Goal: Information Seeking & Learning: Learn about a topic

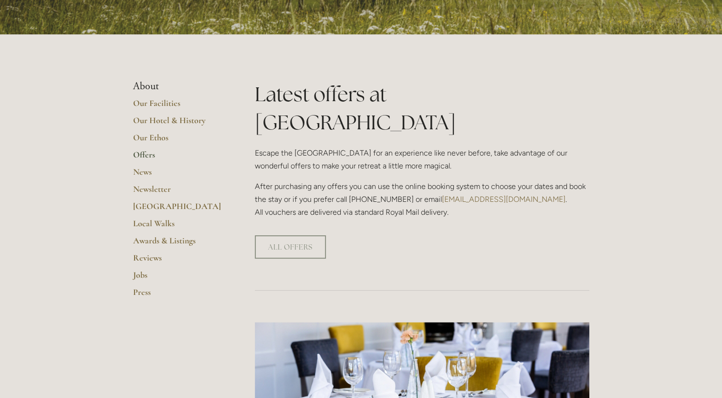
scroll to position [163, 0]
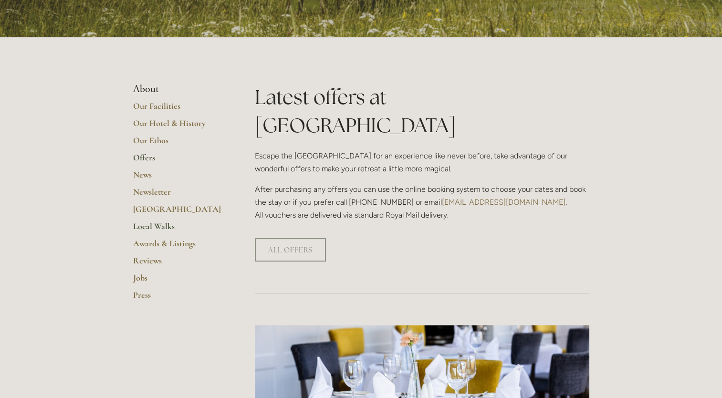
click at [162, 230] on link "Local Walks" at bounding box center [178, 229] width 91 height 17
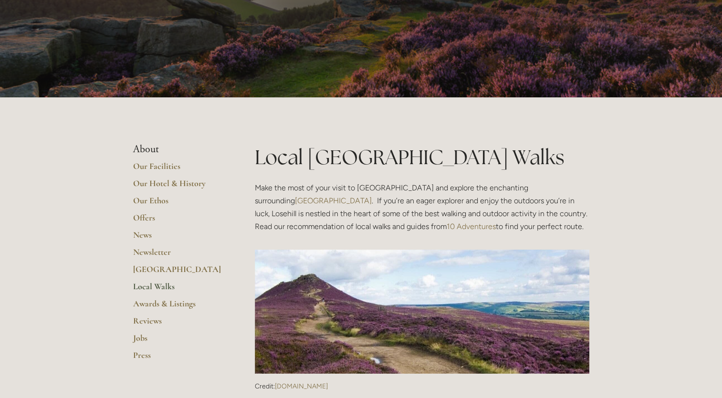
scroll to position [74, 0]
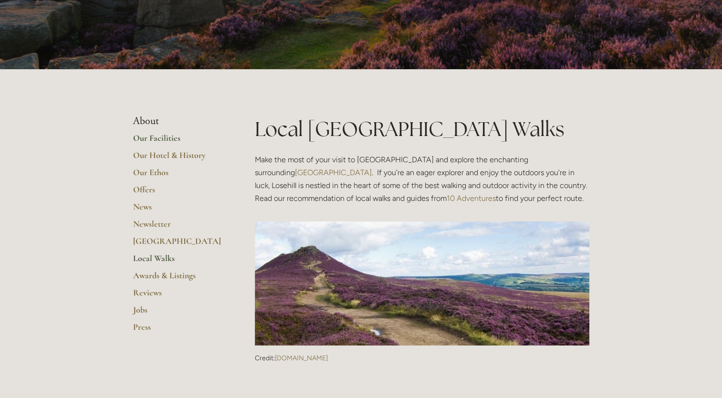
click at [157, 135] on link "Our Facilities" at bounding box center [178, 141] width 91 height 17
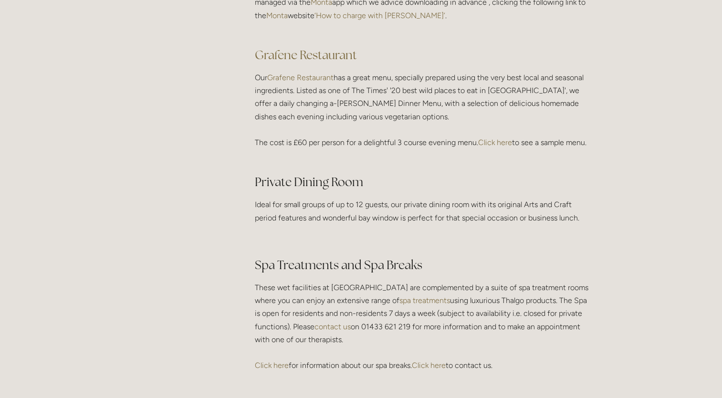
scroll to position [1421, 0]
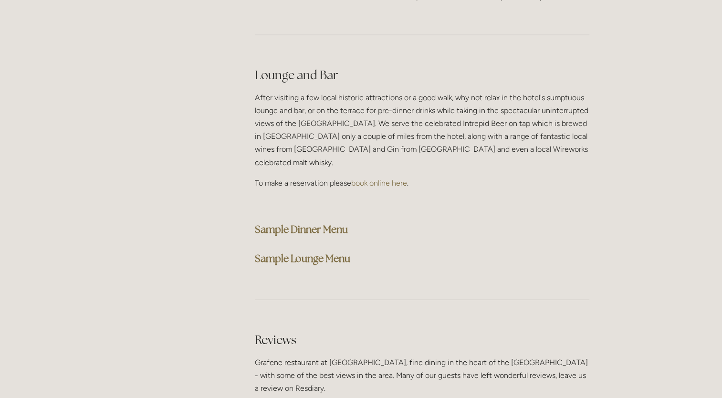
scroll to position [2358, 0]
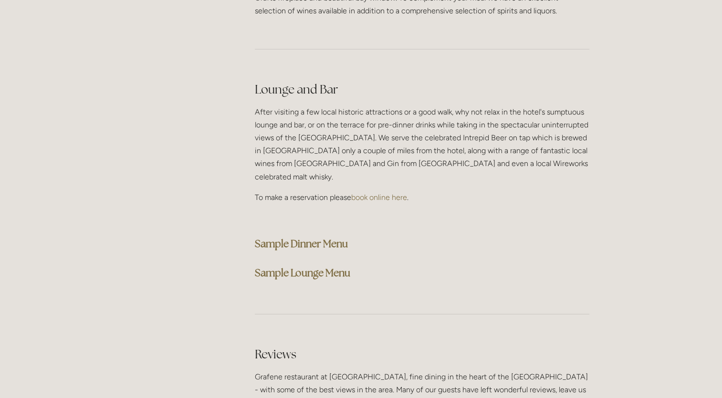
click at [290, 237] on strong "Sample Dinner Menu" at bounding box center [301, 243] width 93 height 13
click at [508, 234] on h3 "Sample Dinner Menu" at bounding box center [422, 243] width 335 height 19
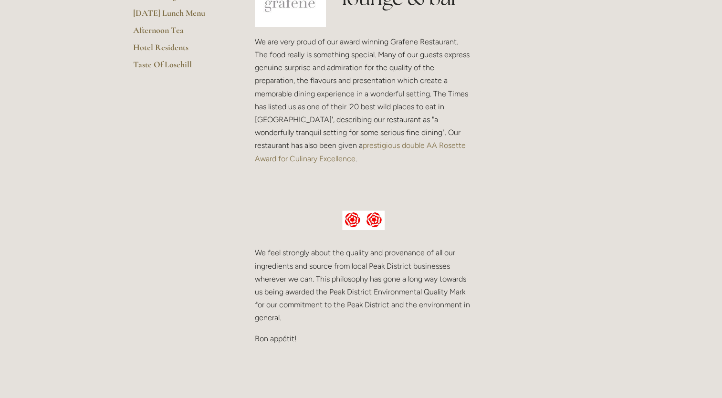
scroll to position [0, 0]
